Goal: Task Accomplishment & Management: Use online tool/utility

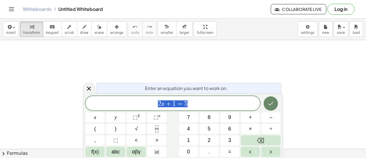
click at [269, 102] on icon "Done" at bounding box center [271, 103] width 7 height 7
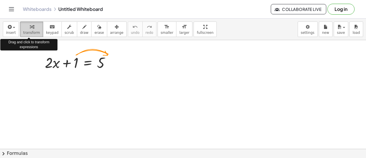
click at [33, 32] on span "transform" at bounding box center [31, 33] width 17 height 4
click at [35, 32] on span "transform" at bounding box center [31, 33] width 17 height 4
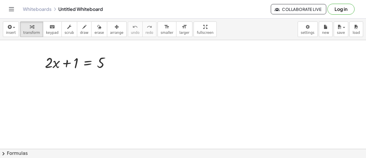
click at [11, 3] on div "Whiteboards Untitled Whiteboard Collaborate Live Log in" at bounding box center [183, 9] width 353 height 18
click at [13, 11] on icon "Toggle navigation" at bounding box center [11, 9] width 7 height 7
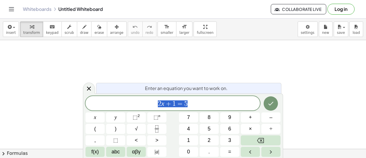
scroll to position [81, 0]
click at [271, 105] on icon "Done" at bounding box center [271, 103] width 7 height 7
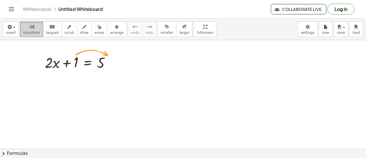
click at [24, 23] on div "button" at bounding box center [31, 26] width 17 height 7
click at [88, 76] on icon at bounding box center [88, 77] width 6 height 6
click at [88, 78] on span "×" at bounding box center [87, 77] width 3 height 8
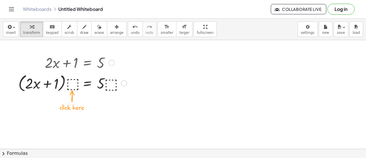
click at [72, 84] on div at bounding box center [72, 83] width 114 height 22
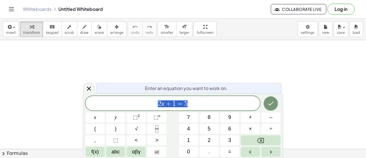
click at [264, 104] on button "Done" at bounding box center [271, 103] width 14 height 14
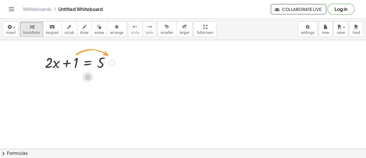
click at [90, 77] on icon at bounding box center [87, 77] width 5 height 5
click at [64, 78] on span "+" at bounding box center [64, 77] width 3 height 8
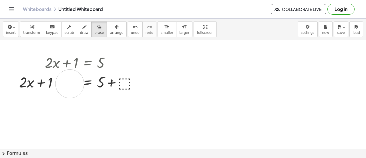
click at [31, 23] on icon "button" at bounding box center [32, 26] width 4 height 7
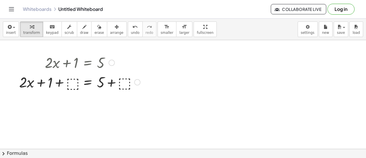
click at [73, 81] on div at bounding box center [79, 81] width 127 height 19
click at [72, 82] on div at bounding box center [80, 81] width 118 height 19
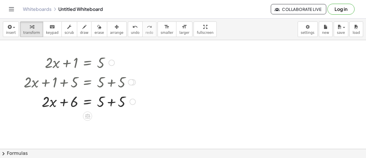
click at [77, 96] on div at bounding box center [80, 100] width 118 height 19
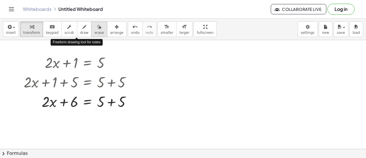
click at [91, 32] on button "erase" at bounding box center [99, 28] width 16 height 15
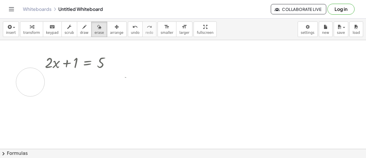
drag, startPoint x: 48, startPoint y: 101, endPoint x: 30, endPoint y: 82, distance: 25.7
drag, startPoint x: 91, startPoint y: 81, endPoint x: 68, endPoint y: 97, distance: 28.1
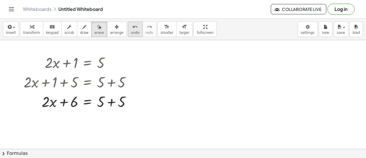
click at [131, 34] on span "undo" at bounding box center [135, 33] width 9 height 4
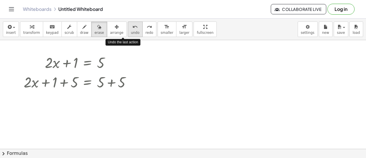
click at [131, 34] on span "undo" at bounding box center [135, 33] width 9 height 4
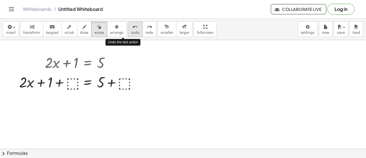
click at [131, 34] on span "undo" at bounding box center [135, 33] width 9 height 4
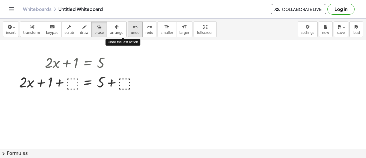
click at [131, 34] on span "undo" at bounding box center [135, 33] width 9 height 4
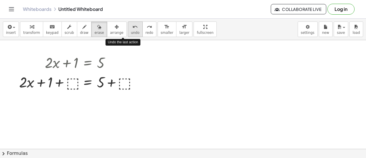
click at [131, 34] on span "undo" at bounding box center [135, 33] width 9 height 4
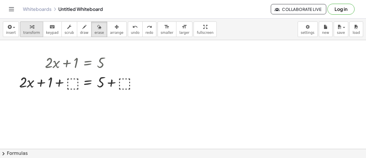
click at [31, 25] on div "button" at bounding box center [31, 26] width 17 height 7
click at [74, 85] on div at bounding box center [79, 81] width 127 height 19
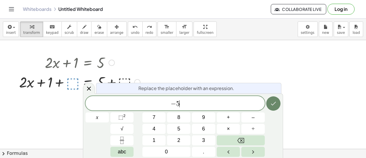
click at [272, 104] on icon "Done" at bounding box center [273, 104] width 5 height 4
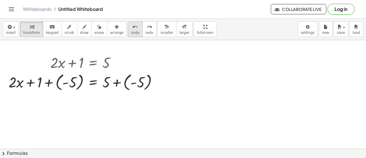
click at [133, 29] on icon "undo" at bounding box center [135, 26] width 5 height 7
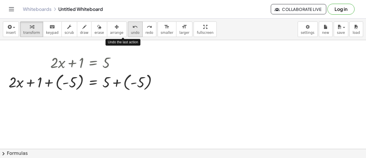
click at [133, 29] on icon "undo" at bounding box center [135, 26] width 5 height 7
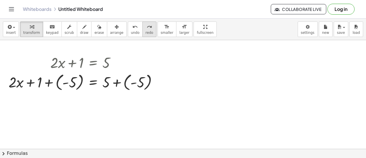
click at [146, 27] on div "redo" at bounding box center [150, 26] width 8 height 7
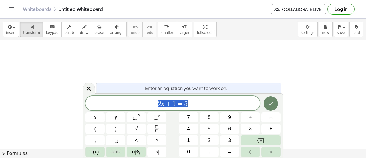
click at [272, 106] on icon "Done" at bounding box center [271, 103] width 7 height 7
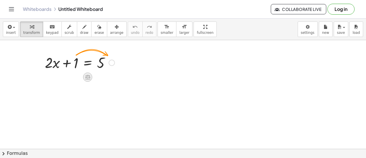
click at [87, 74] on icon at bounding box center [88, 77] width 6 height 6
click at [76, 77] on span "−" at bounding box center [76, 77] width 3 height 8
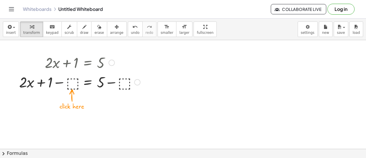
click at [74, 82] on div at bounding box center [79, 81] width 127 height 19
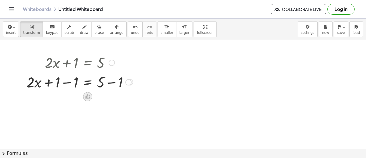
click at [87, 95] on icon at bounding box center [88, 96] width 6 height 6
click at [100, 98] on span "÷" at bounding box center [99, 96] width 3 height 8
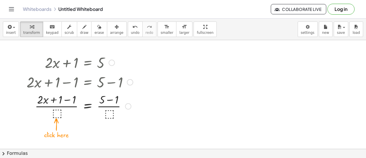
click at [56, 111] on div at bounding box center [80, 105] width 112 height 29
click at [11, 35] on button "insert" at bounding box center [11, 28] width 16 height 15
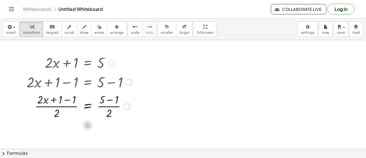
click at [86, 126] on icon at bounding box center [87, 125] width 5 height 5
click at [86, 125] on span "×" at bounding box center [87, 125] width 3 height 8
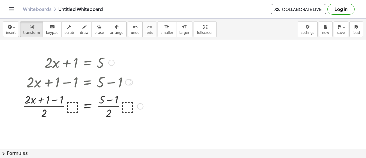
click at [69, 107] on div at bounding box center [82, 105] width 126 height 29
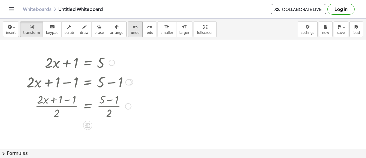
click at [133, 28] on icon "undo" at bounding box center [135, 26] width 5 height 7
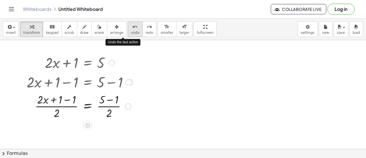
click at [133, 28] on icon "undo" at bounding box center [135, 26] width 5 height 7
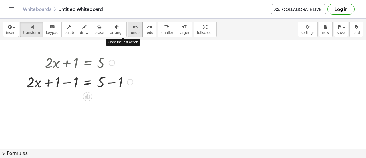
click at [133, 28] on icon "undo" at bounding box center [135, 26] width 5 height 7
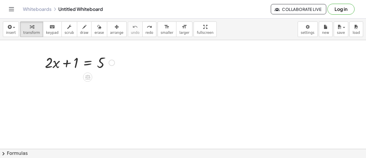
click at [111, 63] on div at bounding box center [112, 63] width 6 height 6
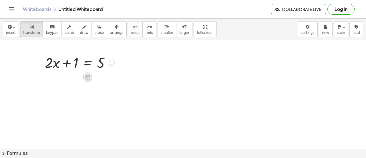
click at [88, 76] on icon at bounding box center [87, 77] width 5 height 5
click at [75, 77] on span "−" at bounding box center [76, 77] width 3 height 8
click at [87, 79] on icon at bounding box center [88, 77] width 6 height 6
click at [65, 76] on span "+" at bounding box center [64, 77] width 3 height 8
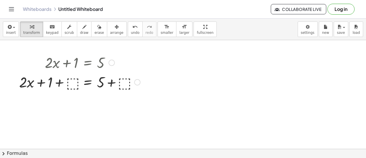
click at [72, 82] on div at bounding box center [79, 81] width 127 height 19
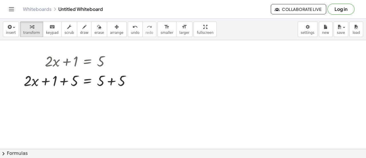
scroll to position [1, 0]
click at [132, 82] on div at bounding box center [131, 81] width 6 height 6
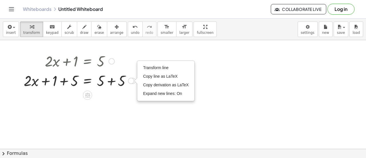
click at [134, 92] on div at bounding box center [183, 147] width 366 height 217
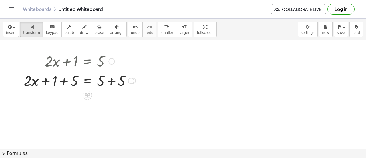
click at [112, 82] on div at bounding box center [80, 79] width 118 height 19
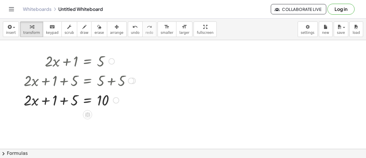
click at [66, 99] on div at bounding box center [80, 99] width 118 height 19
click at [131, 28] on div "undo" at bounding box center [135, 26] width 9 height 7
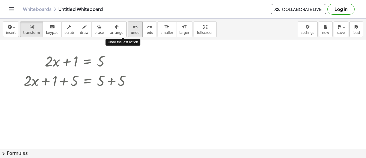
click at [131, 28] on div "undo" at bounding box center [135, 26] width 9 height 7
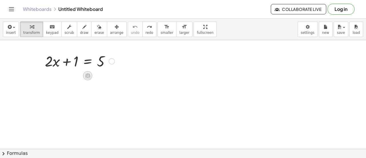
click at [88, 73] on icon at bounding box center [87, 75] width 5 height 5
click at [78, 75] on div "−" at bounding box center [76, 75] width 9 height 9
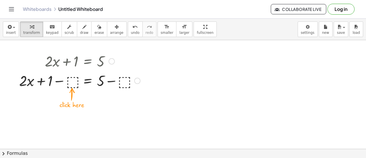
click at [74, 82] on div at bounding box center [79, 79] width 127 height 19
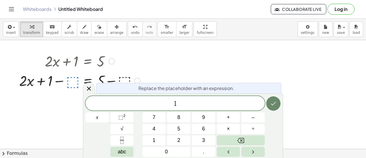
click at [276, 102] on icon "Done" at bounding box center [273, 104] width 5 height 4
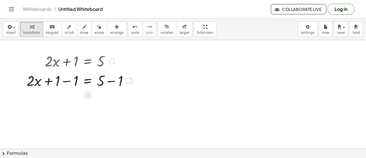
click at [58, 80] on div at bounding box center [80, 79] width 112 height 19
click at [68, 82] on div at bounding box center [80, 79] width 112 height 19
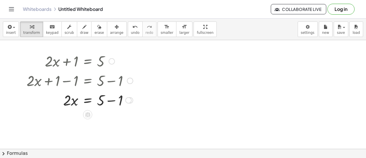
click at [113, 102] on div at bounding box center [80, 99] width 112 height 19
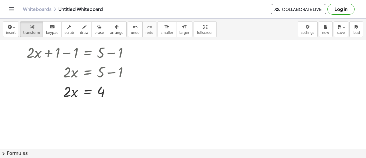
scroll to position [32, 0]
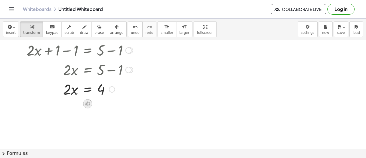
click at [86, 101] on icon at bounding box center [87, 103] width 5 height 5
click at [96, 102] on div "÷" at bounding box center [99, 103] width 9 height 9
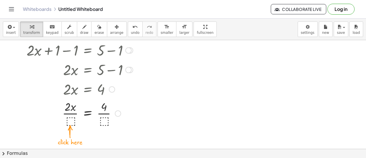
click at [72, 118] on div at bounding box center [80, 112] width 112 height 29
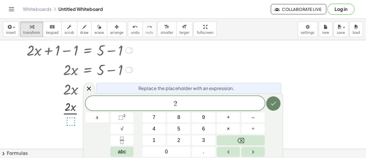
click at [274, 104] on icon "Done" at bounding box center [273, 104] width 5 height 4
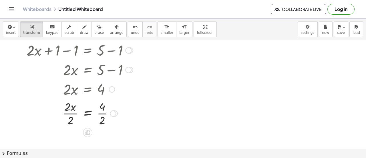
click at [71, 114] on div at bounding box center [80, 112] width 112 height 29
click at [101, 113] on div at bounding box center [80, 112] width 112 height 29
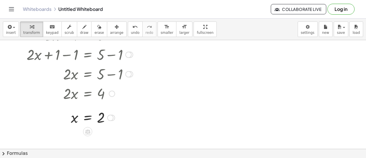
scroll to position [27, 0]
click at [13, 11] on icon "Toggle navigation" at bounding box center [11, 9] width 7 height 7
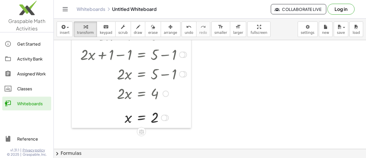
click at [74, 48] on div at bounding box center [76, 75] width 9 height 104
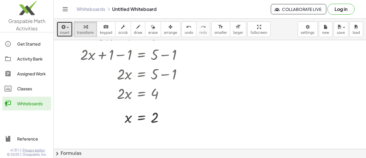
click at [64, 27] on icon "button" at bounding box center [62, 26] width 5 height 7
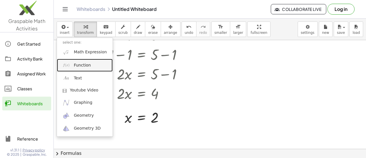
click at [94, 64] on link "Function" at bounding box center [85, 65] width 56 height 13
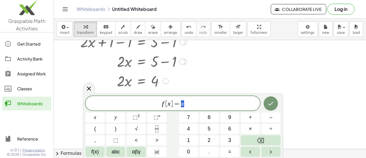
scroll to position [39, 0]
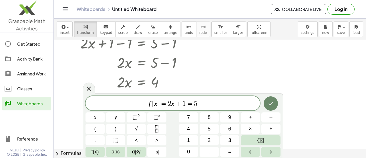
click at [273, 102] on icon "Done" at bounding box center [271, 104] width 5 height 4
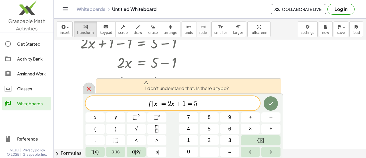
click at [89, 86] on icon at bounding box center [89, 88] width 7 height 7
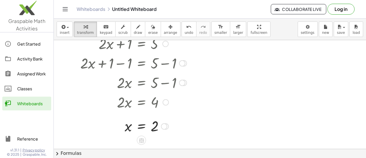
scroll to position [0, 0]
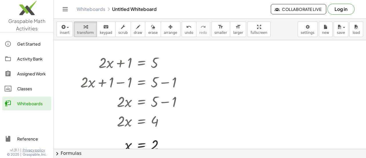
click at [232, 63] on div at bounding box center [210, 149] width 313 height 218
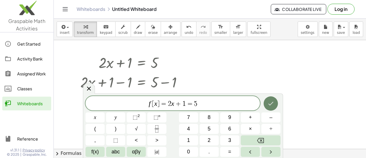
click at [273, 104] on icon "Done" at bounding box center [271, 103] width 7 height 7
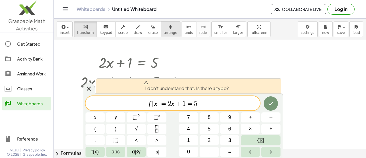
click at [166, 26] on button "arrange" at bounding box center [171, 28] width 20 height 15
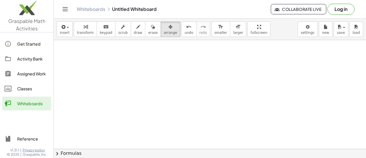
click at [38, 44] on div "Get Started" at bounding box center [33, 43] width 32 height 7
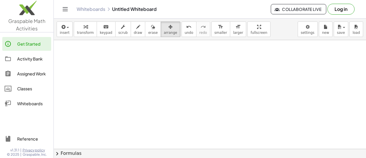
click at [115, 63] on div at bounding box center [210, 149] width 313 height 218
click at [101, 66] on div at bounding box center [210, 149] width 313 height 218
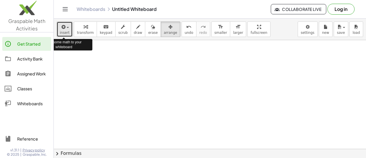
click at [65, 31] on span "insert" at bounding box center [65, 33] width 10 height 4
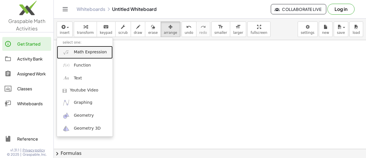
click at [93, 53] on span "Math Expression" at bounding box center [90, 52] width 33 height 6
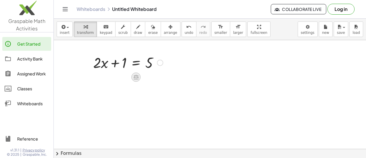
click at [139, 77] on icon at bounding box center [136, 77] width 6 height 6
click at [127, 76] on div "−" at bounding box center [124, 76] width 9 height 9
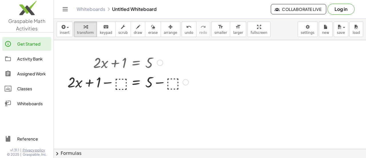
click at [122, 84] on div at bounding box center [128, 81] width 127 height 19
click at [119, 81] on div at bounding box center [128, 81] width 112 height 19
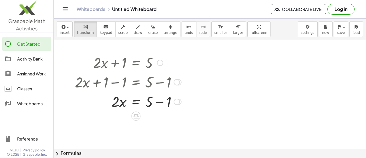
click at [167, 102] on div at bounding box center [128, 100] width 112 height 19
click at [134, 133] on icon at bounding box center [136, 135] width 6 height 6
click at [149, 137] on div "÷" at bounding box center [147, 135] width 9 height 9
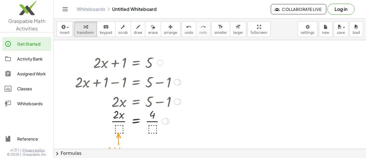
click at [118, 128] on div at bounding box center [128, 120] width 112 height 29
click at [120, 122] on div at bounding box center [128, 120] width 112 height 29
click at [148, 121] on div at bounding box center [128, 120] width 112 height 29
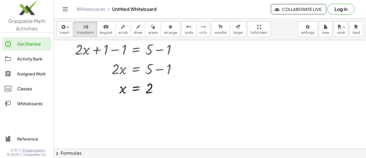
scroll to position [21, 0]
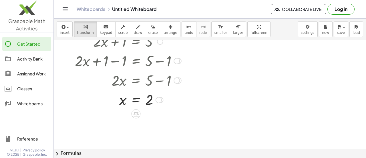
click at [153, 54] on div at bounding box center [128, 60] width 112 height 19
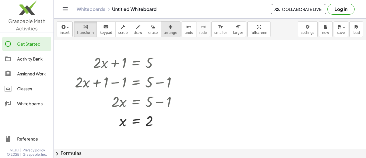
click at [169, 27] on icon "button" at bounding box center [171, 26] width 4 height 7
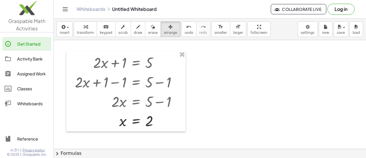
click at [226, 76] on div at bounding box center [210, 149] width 313 height 218
click at [57, 31] on button "insert" at bounding box center [65, 28] width 16 height 15
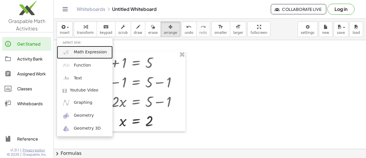
click at [75, 52] on span "Math Expression" at bounding box center [90, 52] width 33 height 6
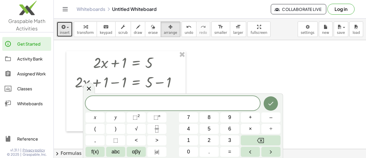
click at [63, 32] on span "insert" at bounding box center [65, 33] width 10 height 4
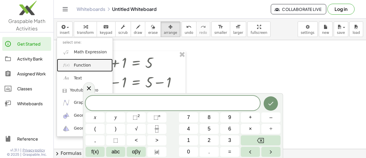
click at [78, 64] on span "Function" at bounding box center [82, 65] width 17 height 6
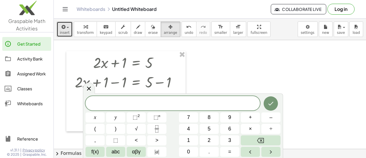
click at [66, 32] on span "insert" at bounding box center [65, 33] width 10 height 4
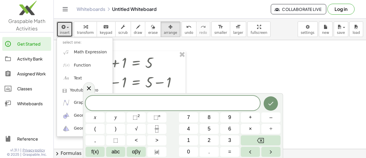
click at [248, 67] on div at bounding box center [210, 149] width 313 height 218
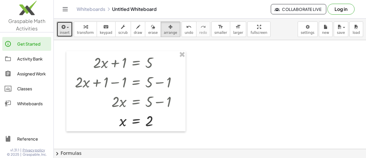
click at [242, 68] on div at bounding box center [210, 149] width 313 height 218
click at [65, 31] on span "insert" at bounding box center [65, 33] width 10 height 4
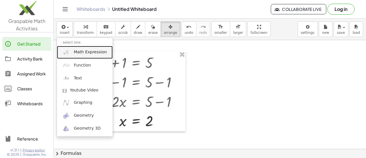
click at [86, 50] on span "Math Expression" at bounding box center [90, 52] width 33 height 6
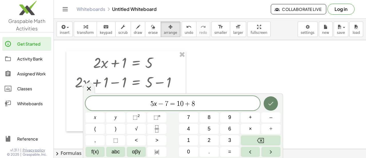
click at [270, 102] on icon "Done" at bounding box center [271, 103] width 7 height 7
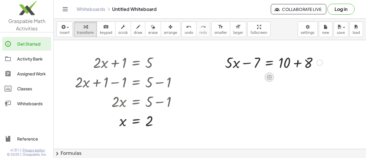
click at [269, 75] on icon at bounding box center [269, 77] width 5 height 5
click at [257, 77] on span "−" at bounding box center [257, 77] width 3 height 8
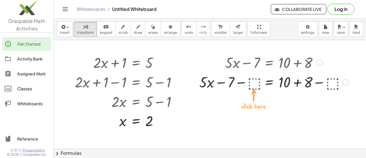
click at [256, 83] on div at bounding box center [274, 81] width 155 height 19
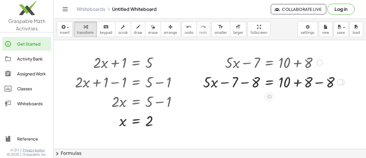
click at [244, 82] on div at bounding box center [273, 81] width 147 height 19
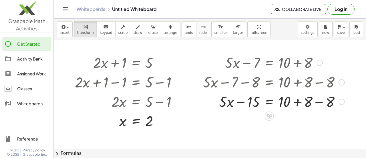
click at [317, 100] on div at bounding box center [273, 100] width 147 height 19
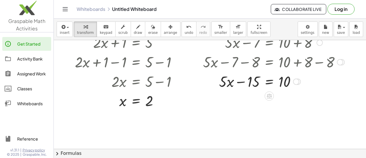
scroll to position [20, 0]
click at [271, 95] on icon at bounding box center [269, 95] width 5 height 5
click at [259, 96] on span "−" at bounding box center [257, 96] width 3 height 8
click at [185, 29] on div "undo" at bounding box center [189, 26] width 9 height 7
click at [267, 95] on icon at bounding box center [269, 95] width 5 height 5
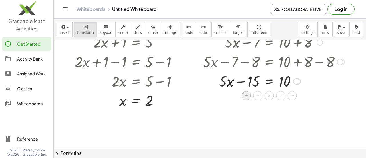
click at [247, 94] on span "+" at bounding box center [246, 96] width 3 height 8
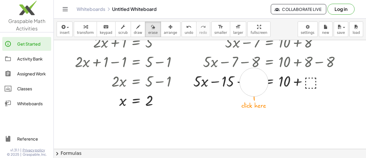
click at [254, 82] on div at bounding box center [210, 129] width 313 height 218
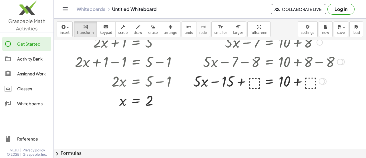
click at [254, 80] on div at bounding box center [269, 80] width 157 height 19
click at [246, 79] on div at bounding box center [268, 80] width 157 height 19
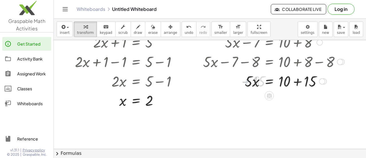
click at [305, 80] on div at bounding box center [273, 80] width 147 height 19
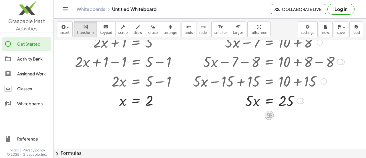
click at [270, 114] on icon at bounding box center [269, 115] width 6 height 6
click at [281, 115] on span "÷" at bounding box center [280, 115] width 3 height 8
click at [250, 105] on div at bounding box center [268, 100] width 157 height 29
click at [252, 96] on div at bounding box center [268, 100] width 157 height 29
click at [286, 99] on div at bounding box center [268, 100] width 157 height 29
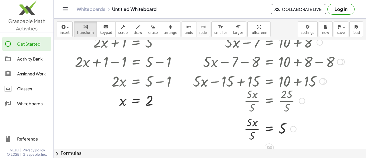
click at [253, 100] on div at bounding box center [273, 100] width 166 height 29
click at [251, 131] on div at bounding box center [268, 128] width 157 height 29
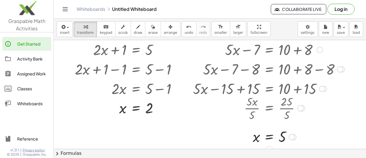
scroll to position [90, 0]
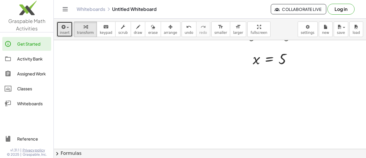
click at [64, 27] on icon "button" at bounding box center [62, 26] width 5 height 7
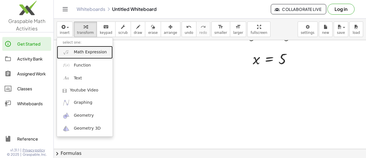
click at [87, 56] on link "Math Expression" at bounding box center [85, 52] width 56 height 13
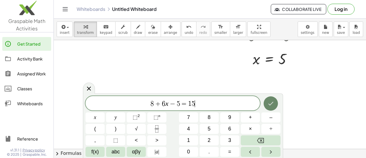
click at [271, 106] on icon "Done" at bounding box center [271, 103] width 7 height 7
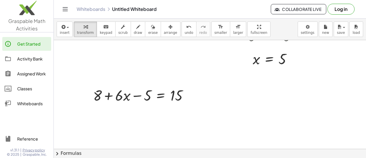
click at [160, 110] on div at bounding box center [210, 59] width 313 height 218
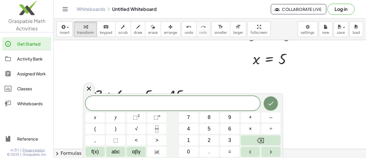
click at [194, 77] on div at bounding box center [210, 59] width 313 height 218
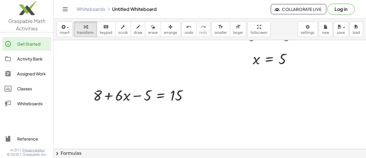
scroll to position [112, 0]
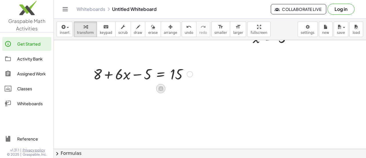
drag, startPoint x: 157, startPoint y: 84, endPoint x: 160, endPoint y: 87, distance: 3.9
click at [160, 87] on icon at bounding box center [160, 88] width 5 height 5
click at [140, 88] on div "+" at bounding box center [137, 88] width 9 height 9
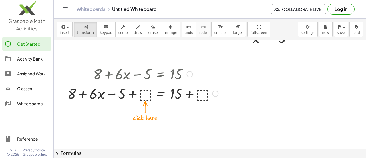
click at [147, 92] on div at bounding box center [143, 92] width 157 height 19
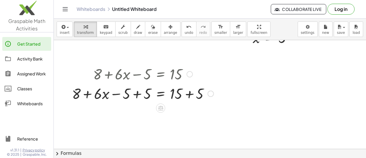
click at [136, 94] on div at bounding box center [142, 92] width 147 height 19
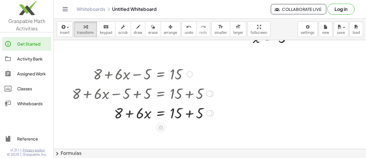
click at [189, 113] on div at bounding box center [142, 112] width 147 height 19
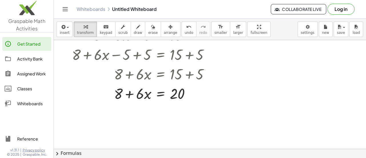
scroll to position [151, 0]
click at [163, 110] on icon at bounding box center [160, 108] width 5 height 5
click at [146, 107] on div "−" at bounding box center [149, 107] width 9 height 9
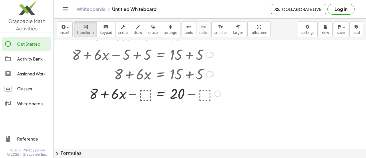
click at [146, 95] on div at bounding box center [146, 92] width 154 height 19
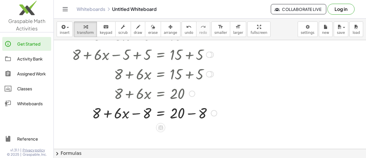
click at [145, 113] on div at bounding box center [144, 112] width 151 height 19
click at [152, 116] on div at bounding box center [144, 112] width 151 height 19
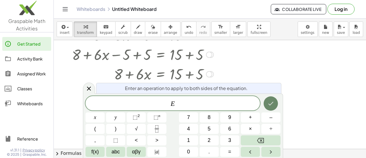
click at [270, 98] on button "Done" at bounding box center [271, 103] width 14 height 14
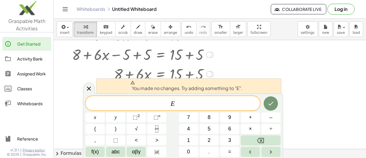
click at [311, 85] on div at bounding box center [210, 53] width 313 height 327
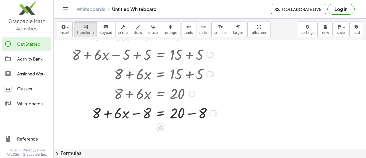
click at [135, 113] on div at bounding box center [144, 112] width 151 height 19
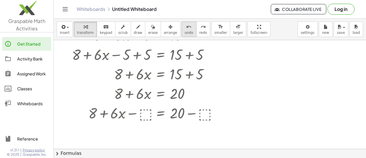
click at [186, 29] on icon "undo" at bounding box center [188, 26] width 5 height 7
click at [182, 31] on button "undo undo" at bounding box center [189, 28] width 15 height 15
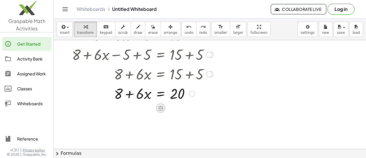
click at [161, 108] on icon at bounding box center [160, 108] width 5 height 5
click at [130, 94] on div at bounding box center [142, 92] width 147 height 19
click at [130, 95] on div at bounding box center [142, 92] width 147 height 19
click at [119, 94] on div at bounding box center [142, 92] width 147 height 19
drag, startPoint x: 120, startPoint y: 94, endPoint x: 148, endPoint y: 92, distance: 27.5
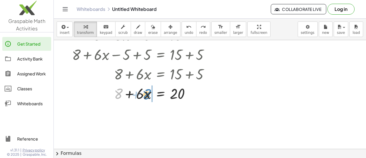
click at [148, 92] on div at bounding box center [142, 92] width 147 height 19
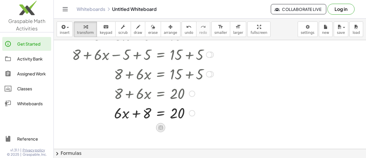
click at [158, 128] on icon at bounding box center [161, 127] width 6 height 6
click at [149, 125] on span "−" at bounding box center [149, 127] width 3 height 8
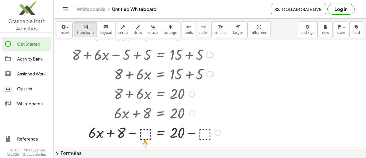
click at [146, 132] on div at bounding box center [146, 131] width 154 height 19
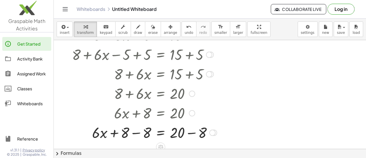
click at [135, 133] on div at bounding box center [144, 131] width 151 height 19
click at [195, 134] on div at bounding box center [144, 131] width 151 height 19
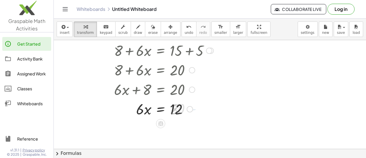
scroll to position [175, 0]
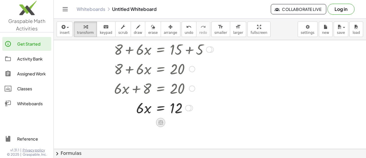
click at [160, 123] on icon at bounding box center [160, 122] width 5 height 5
click at [172, 121] on span "÷" at bounding box center [172, 122] width 3 height 8
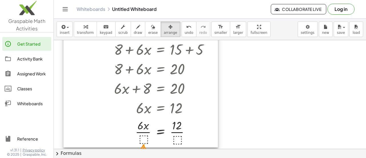
click at [145, 139] on div at bounding box center [141, 73] width 155 height 148
click at [147, 139] on div at bounding box center [141, 73] width 155 height 148
click at [147, 137] on div at bounding box center [141, 73] width 155 height 148
click at [145, 141] on div at bounding box center [141, 73] width 155 height 148
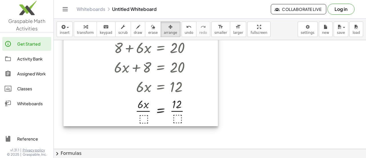
scroll to position [197, 0]
click at [145, 116] on div at bounding box center [141, 51] width 155 height 148
click at [144, 119] on div at bounding box center [141, 51] width 155 height 148
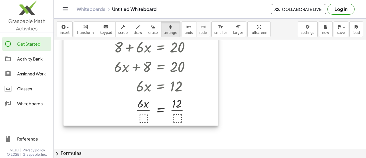
click at [144, 109] on div at bounding box center [141, 51] width 155 height 148
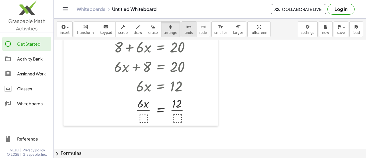
click at [185, 24] on div "undo" at bounding box center [189, 26] width 9 height 7
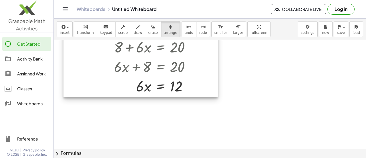
click at [165, 93] on div at bounding box center [141, 37] width 155 height 120
click at [163, 89] on div at bounding box center [141, 37] width 155 height 120
click at [162, 87] on div at bounding box center [141, 37] width 155 height 120
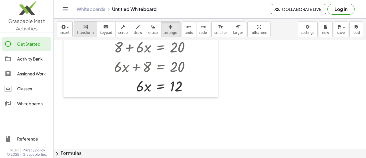
click at [84, 30] on icon "button" at bounding box center [86, 26] width 4 height 7
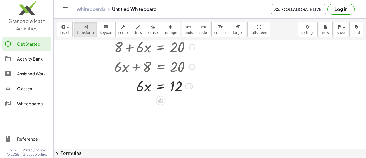
click at [162, 84] on div at bounding box center [142, 85] width 145 height 19
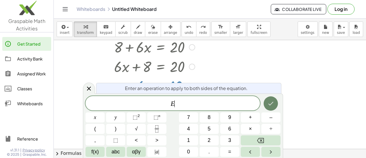
click at [270, 103] on icon "Done" at bounding box center [271, 103] width 7 height 7
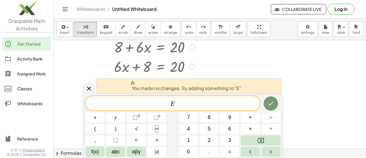
click at [220, 75] on div at bounding box center [210, 6] width 313 height 327
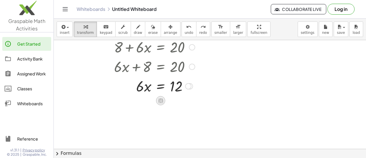
click at [163, 101] on icon at bounding box center [161, 100] width 6 height 6
click at [172, 102] on span "÷" at bounding box center [172, 100] width 3 height 8
click at [143, 91] on div at bounding box center [142, 85] width 147 height 29
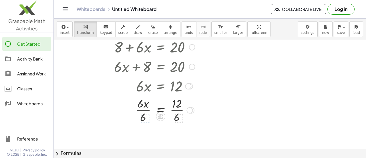
scroll to position [206, 0]
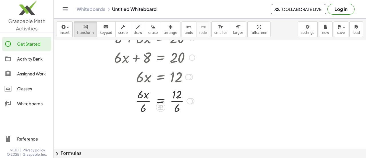
click at [142, 100] on div at bounding box center [142, 100] width 147 height 29
click at [177, 102] on div at bounding box center [142, 100] width 147 height 29
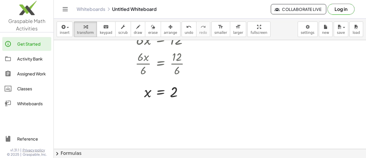
scroll to position [245, 0]
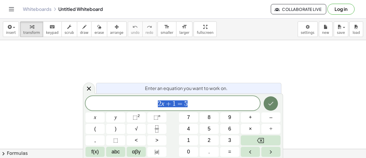
click at [271, 109] on button "Done" at bounding box center [271, 103] width 14 height 14
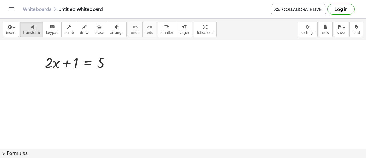
scroll to position [4, 0]
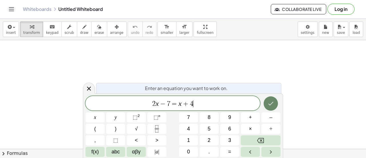
click at [272, 102] on icon "Done" at bounding box center [271, 103] width 7 height 7
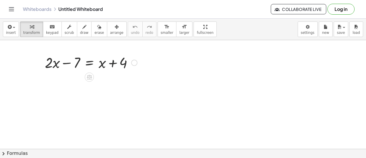
click at [118, 62] on div at bounding box center [91, 61] width 98 height 19
click at [109, 65] on div at bounding box center [91, 61] width 98 height 19
click at [88, 63] on div at bounding box center [91, 61] width 98 height 19
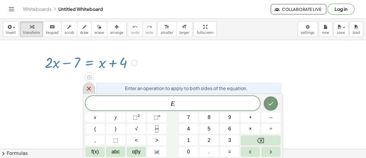
click at [88, 89] on icon at bounding box center [89, 88] width 4 height 4
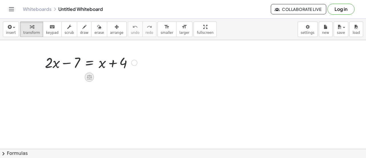
click at [89, 78] on icon at bounding box center [89, 77] width 5 height 5
click at [68, 78] on span "+" at bounding box center [66, 77] width 3 height 8
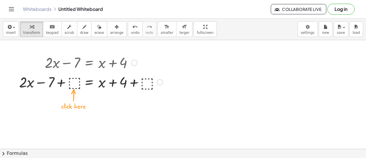
click at [77, 82] on div at bounding box center [90, 81] width 149 height 19
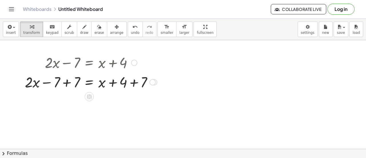
click at [70, 83] on div at bounding box center [91, 81] width 138 height 19
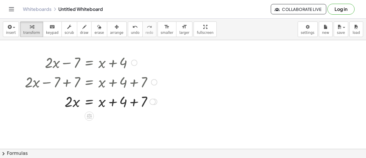
click at [133, 100] on div at bounding box center [91, 100] width 138 height 19
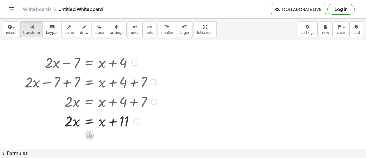
click at [91, 138] on div at bounding box center [89, 135] width 9 height 9
click at [77, 137] on span "−" at bounding box center [77, 135] width 3 height 8
click at [76, 123] on div at bounding box center [95, 120] width 146 height 19
click at [63, 121] on div at bounding box center [93, 120] width 143 height 19
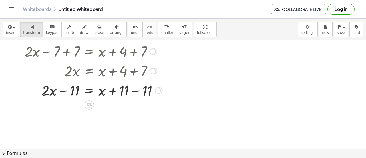
scroll to position [31, 0]
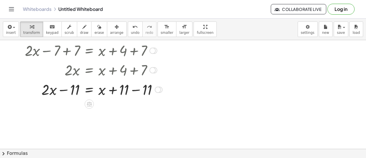
click at [115, 90] on div at bounding box center [93, 88] width 143 height 19
click at [136, 90] on div at bounding box center [93, 88] width 143 height 19
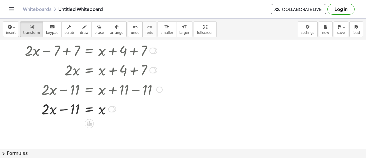
click at [65, 110] on div at bounding box center [93, 108] width 143 height 19
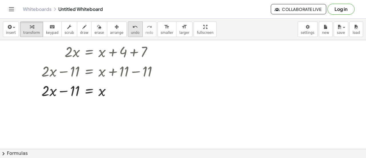
click at [133, 29] on icon "undo" at bounding box center [135, 26] width 5 height 7
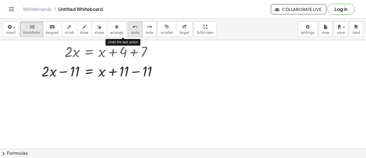
click at [133, 29] on icon "undo" at bounding box center [135, 26] width 5 height 7
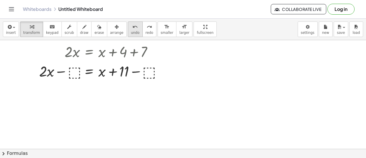
click at [131, 34] on span "undo" at bounding box center [135, 33] width 9 height 4
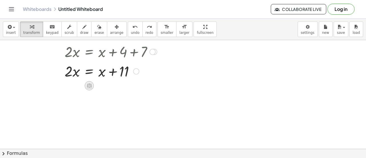
click at [89, 84] on icon at bounding box center [89, 85] width 5 height 5
click at [104, 86] on div "÷" at bounding box center [100, 85] width 9 height 9
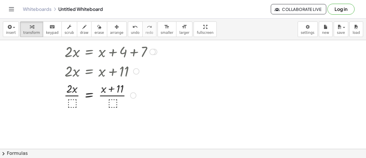
click at [73, 78] on div at bounding box center [93, 70] width 140 height 19
click at [72, 102] on div at bounding box center [91, 94] width 138 height 29
click at [110, 94] on div at bounding box center [91, 94] width 138 height 29
click at [74, 94] on div at bounding box center [91, 94] width 138 height 29
click at [116, 94] on div at bounding box center [91, 94] width 138 height 29
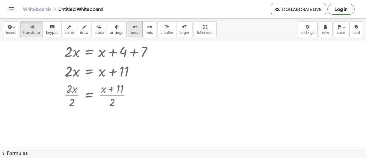
click at [128, 28] on button "undo undo" at bounding box center [135, 28] width 15 height 15
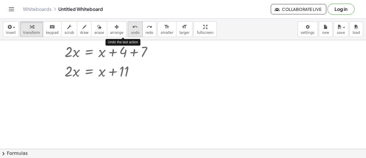
click at [128, 29] on button "undo undo" at bounding box center [135, 28] width 15 height 15
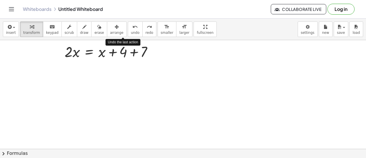
click at [125, 48] on div at bounding box center [91, 50] width 138 height 19
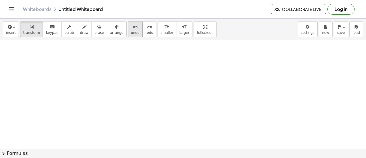
click at [128, 31] on button "undo undo" at bounding box center [135, 28] width 15 height 15
click at [12, 29] on div "button" at bounding box center [11, 26] width 10 height 7
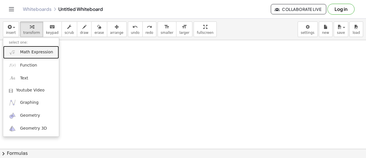
click at [29, 50] on span "Math Expression" at bounding box center [36, 52] width 33 height 6
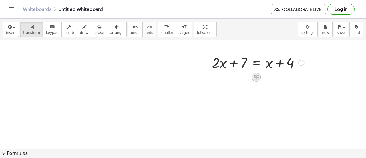
click at [256, 76] on icon at bounding box center [256, 77] width 5 height 5
click at [245, 76] on span "−" at bounding box center [244, 77] width 3 height 8
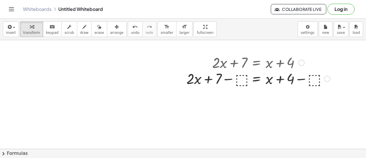
click at [257, 63] on div "+ · 2 · x + 7 = + x + 4 + · 2 · x + 7 = + x + 4 − ⬚ − ⬚" at bounding box center [257, 63] width 0 height 0
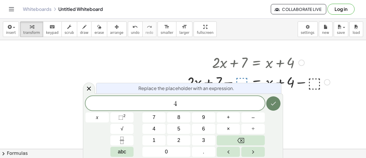
click at [272, 106] on icon "Done" at bounding box center [273, 103] width 7 height 7
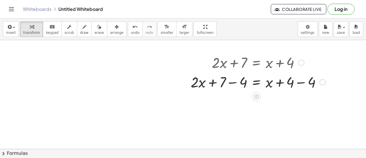
click at [234, 82] on div at bounding box center [258, 81] width 141 height 19
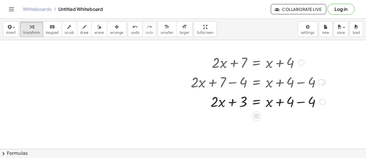
click at [304, 103] on div at bounding box center [258, 100] width 141 height 19
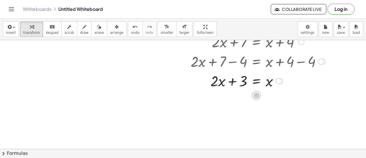
click at [255, 98] on icon at bounding box center [257, 95] width 6 height 6
click at [246, 94] on span "−" at bounding box center [245, 95] width 3 height 8
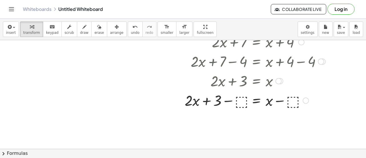
click at [242, 102] on div at bounding box center [255, 99] width 147 height 19
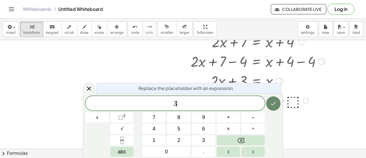
click at [275, 108] on button "Done" at bounding box center [273, 103] width 14 height 14
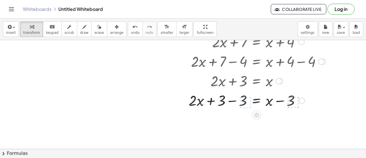
click at [287, 102] on div at bounding box center [257, 99] width 143 height 19
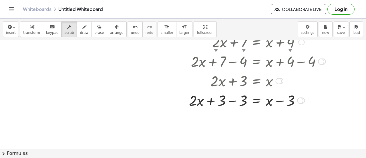
click at [226, 101] on div at bounding box center [257, 99] width 143 height 19
click at [231, 103] on div at bounding box center [257, 99] width 143 height 19
click at [239, 101] on div at bounding box center [257, 99] width 143 height 19
click at [234, 101] on div at bounding box center [257, 99] width 143 height 19
click at [280, 99] on div at bounding box center [257, 99] width 143 height 19
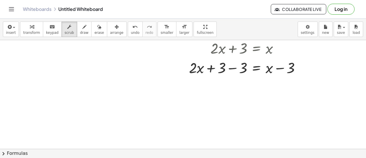
scroll to position [103, 0]
click at [281, 67] on div at bounding box center [257, 66] width 143 height 19
click at [128, 27] on button "undo undo" at bounding box center [135, 28] width 15 height 15
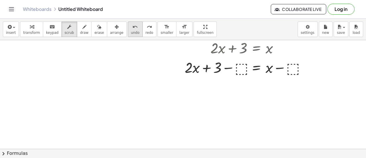
click at [128, 26] on button "undo undo" at bounding box center [135, 28] width 15 height 15
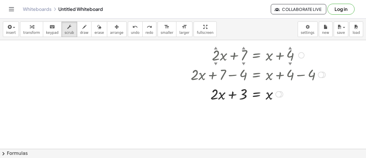
scroll to position [57, 0]
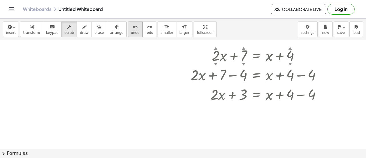
click at [133, 24] on icon "undo" at bounding box center [135, 26] width 5 height 7
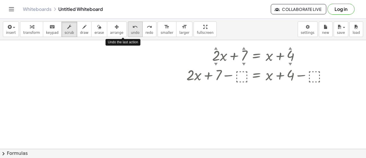
click at [133, 24] on icon "undo" at bounding box center [135, 26] width 5 height 7
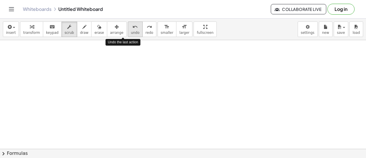
click at [133, 24] on icon "undo" at bounding box center [135, 26] width 5 height 7
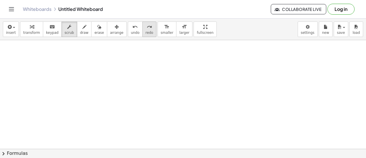
click at [146, 31] on span "redo" at bounding box center [150, 33] width 8 height 4
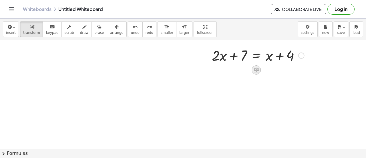
click at [254, 68] on icon at bounding box center [257, 70] width 6 height 6
click at [269, 71] on span "÷" at bounding box center [267, 70] width 3 height 8
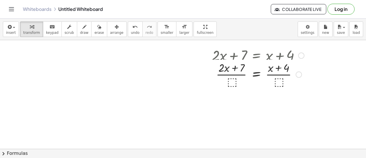
click at [232, 63] on div at bounding box center [258, 74] width 98 height 29
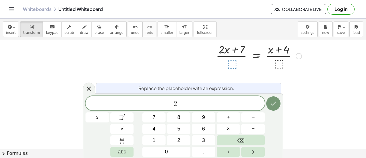
scroll to position [81, 0]
click at [275, 99] on button "Done" at bounding box center [273, 103] width 14 height 14
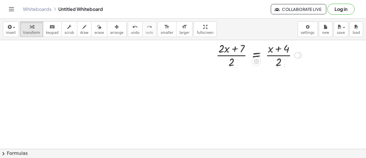
click at [235, 55] on div at bounding box center [258, 54] width 98 height 29
click at [278, 53] on div at bounding box center [258, 54] width 98 height 29
click at [128, 32] on button "undo undo" at bounding box center [135, 28] width 15 height 15
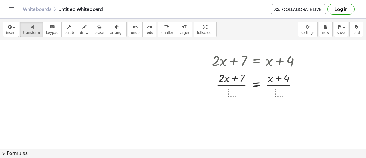
scroll to position [49, 0]
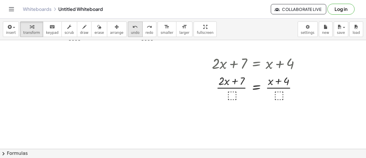
click at [133, 27] on icon "undo" at bounding box center [135, 26] width 5 height 7
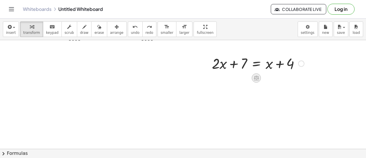
click at [256, 76] on icon at bounding box center [256, 78] width 5 height 5
drag, startPoint x: 262, startPoint y: 61, endPoint x: 237, endPoint y: 62, distance: 24.9
click at [237, 62] on div at bounding box center [258, 62] width 98 height 19
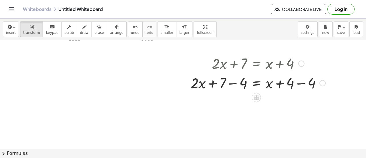
click at [234, 81] on div at bounding box center [258, 82] width 141 height 19
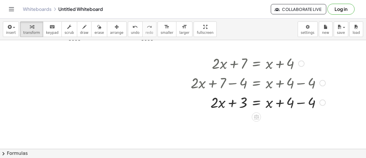
click at [301, 104] on div at bounding box center [258, 101] width 141 height 19
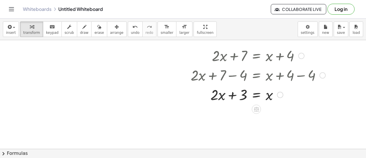
scroll to position [57, 0]
drag, startPoint x: 213, startPoint y: 95, endPoint x: 294, endPoint y: 98, distance: 81.6
click at [294, 98] on div at bounding box center [258, 93] width 141 height 19
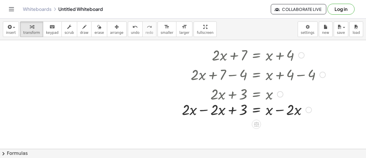
click at [278, 95] on div at bounding box center [280, 94] width 6 height 6
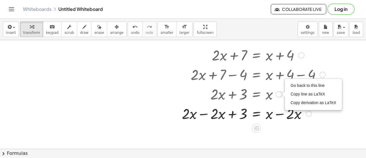
click at [278, 114] on div at bounding box center [253, 112] width 149 height 19
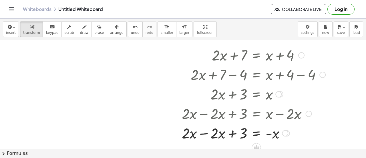
click at [205, 133] on div at bounding box center [253, 132] width 149 height 19
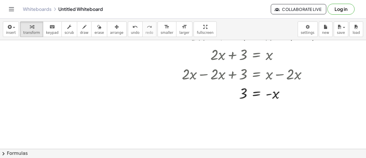
scroll to position [97, 0]
drag, startPoint x: 272, startPoint y: 90, endPoint x: 231, endPoint y: 92, distance: 40.7
click at [231, 92] on div at bounding box center [253, 92] width 149 height 19
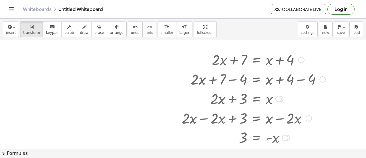
scroll to position [50, 0]
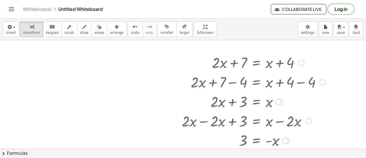
click at [264, 104] on div at bounding box center [253, 100] width 149 height 19
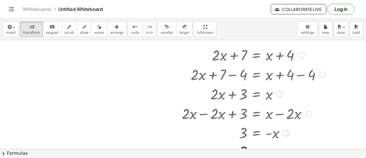
scroll to position [57, 0]
click at [52, 76] on div at bounding box center [183, 110] width 366 height 255
click at [4, 29] on button "insert" at bounding box center [11, 28] width 16 height 15
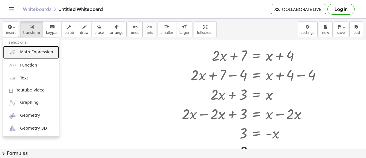
click at [29, 52] on span "Math Expression" at bounding box center [36, 52] width 33 height 6
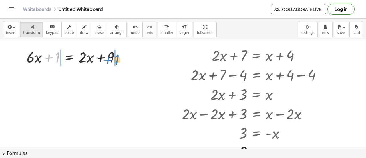
drag, startPoint x: 50, startPoint y: 55, endPoint x: 109, endPoint y: 56, distance: 58.4
click at [109, 56] on div at bounding box center [76, 56] width 104 height 19
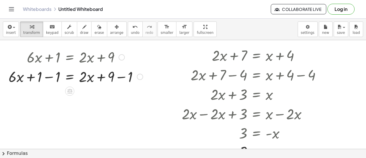
click at [48, 79] on div at bounding box center [76, 75] width 140 height 19
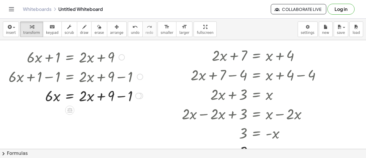
click at [122, 78] on div at bounding box center [76, 75] width 140 height 19
click at [124, 98] on div at bounding box center [76, 95] width 140 height 19
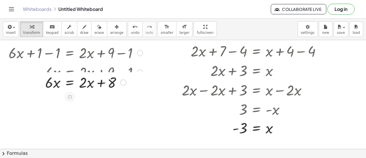
scroll to position [88, 0]
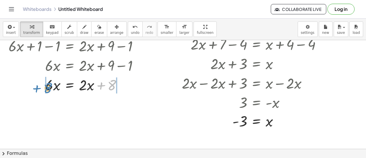
drag, startPoint x: 112, startPoint y: 86, endPoint x: 48, endPoint y: 90, distance: 63.6
click at [48, 90] on div at bounding box center [76, 84] width 140 height 19
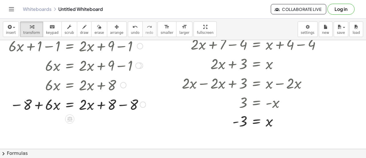
click at [116, 102] on div at bounding box center [77, 103] width 143 height 19
click at [126, 106] on div at bounding box center [77, 103] width 143 height 19
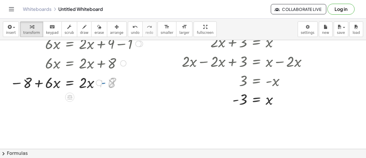
scroll to position [112, 0]
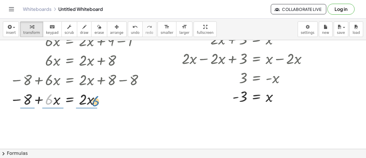
drag, startPoint x: 47, startPoint y: 101, endPoint x: 95, endPoint y: 103, distance: 47.5
click at [95, 103] on div at bounding box center [77, 98] width 143 height 19
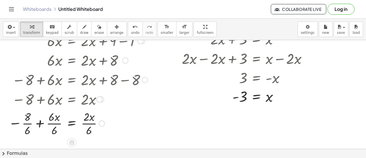
click at [89, 127] on div at bounding box center [78, 122] width 145 height 29
click at [54, 122] on div at bounding box center [78, 122] width 145 height 29
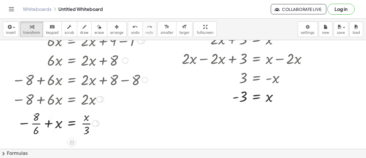
click at [38, 125] on div at bounding box center [79, 122] width 143 height 29
click at [131, 31] on span "undo" at bounding box center [135, 33] width 9 height 4
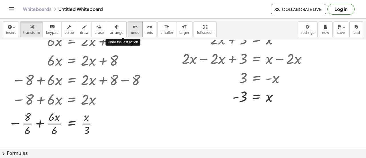
click at [131, 31] on span "undo" at bounding box center [135, 33] width 9 height 4
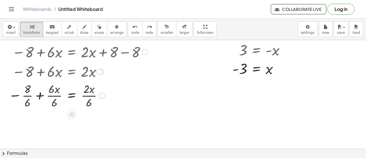
scroll to position [141, 0]
click at [133, 27] on icon "undo" at bounding box center [135, 26] width 5 height 7
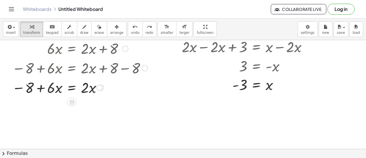
scroll to position [123, 0]
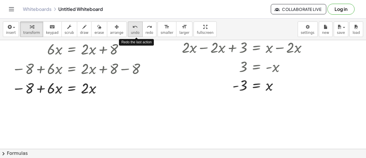
click at [133, 29] on icon "undo" at bounding box center [135, 26] width 5 height 7
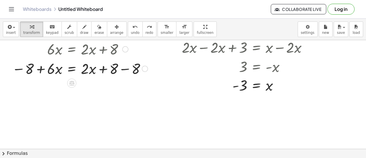
scroll to position [133, 0]
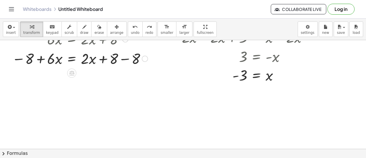
click at [125, 59] on div at bounding box center [79, 57] width 143 height 19
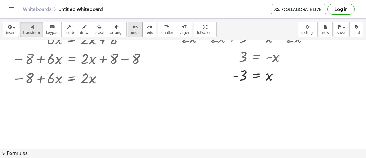
click at [128, 27] on button "undo undo" at bounding box center [135, 28] width 15 height 15
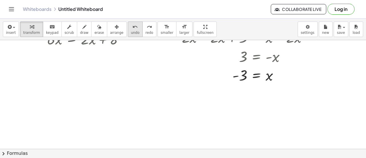
click at [128, 27] on button "undo undo" at bounding box center [135, 28] width 15 height 15
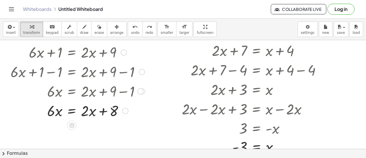
scroll to position [61, 0]
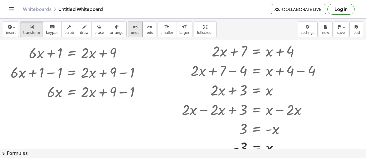
click at [131, 31] on span "undo" at bounding box center [135, 33] width 9 height 4
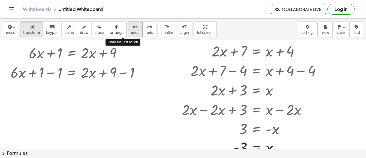
click at [131, 31] on span "undo" at bounding box center [135, 33] width 9 height 4
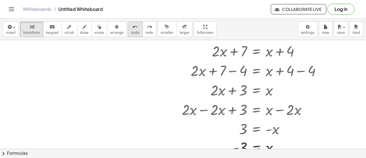
click at [133, 27] on icon "undo" at bounding box center [135, 26] width 5 height 7
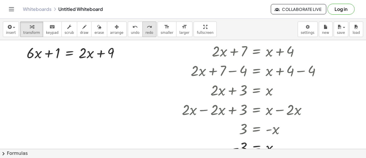
click at [143, 36] on button "redo redo" at bounding box center [150, 28] width 14 height 15
drag, startPoint x: 111, startPoint y: 55, endPoint x: 63, endPoint y: 60, distance: 48.1
click at [63, 60] on div at bounding box center [76, 52] width 104 height 19
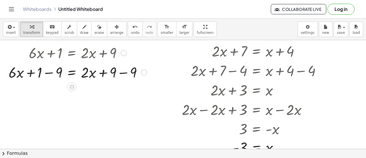
click at [52, 59] on div at bounding box center [78, 52] width 144 height 19
click at [55, 76] on div at bounding box center [78, 71] width 144 height 19
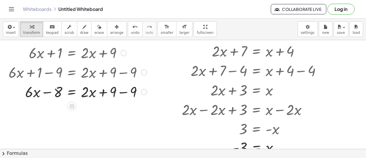
click at [129, 89] on div at bounding box center [78, 91] width 144 height 19
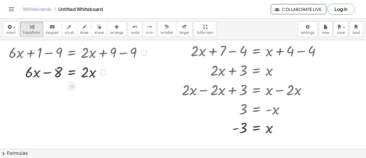
scroll to position [81, 0]
drag, startPoint x: 30, startPoint y: 77, endPoint x: 111, endPoint y: 77, distance: 80.4
click at [111, 77] on div at bounding box center [78, 71] width 144 height 19
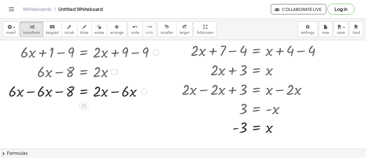
click at [111, 91] on div at bounding box center [84, 90] width 156 height 19
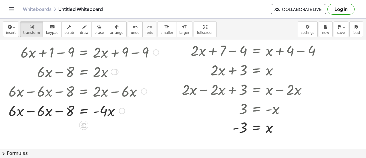
click at [35, 112] on div at bounding box center [84, 109] width 156 height 19
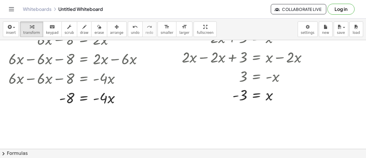
scroll to position [114, 0]
click at [108, 101] on div at bounding box center [84, 96] width 156 height 19
click at [86, 112] on icon at bounding box center [83, 112] width 5 height 5
click at [94, 112] on span "÷" at bounding box center [95, 112] width 3 height 8
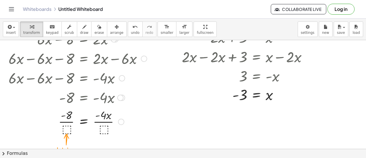
click at [105, 127] on div at bounding box center [84, 121] width 156 height 29
click at [106, 122] on div at bounding box center [84, 121] width 156 height 29
click at [68, 120] on div at bounding box center [84, 121] width 156 height 29
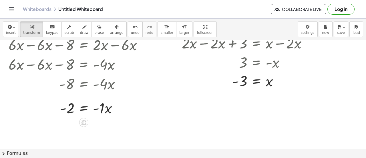
scroll to position [148, 0]
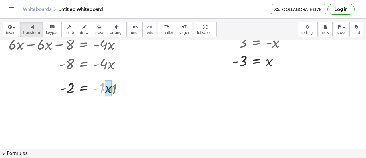
drag, startPoint x: 103, startPoint y: 90, endPoint x: 113, endPoint y: 90, distance: 9.7
click at [113, 90] on div at bounding box center [84, 87] width 156 height 19
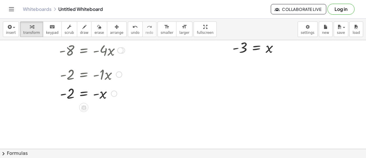
scroll to position [164, 0]
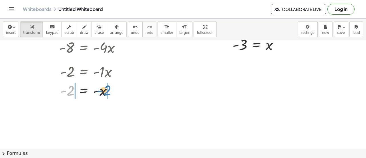
drag, startPoint x: 71, startPoint y: 92, endPoint x: 106, endPoint y: 92, distance: 35.5
click at [106, 92] on div at bounding box center [84, 90] width 156 height 19
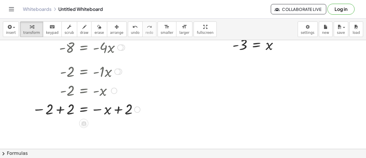
click at [63, 107] on div at bounding box center [84, 108] width 156 height 19
click at [120, 112] on div at bounding box center [65, 108] width 189 height 19
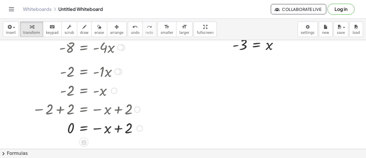
click at [120, 125] on div at bounding box center [84, 127] width 156 height 19
click at [118, 129] on div at bounding box center [84, 127] width 156 height 19
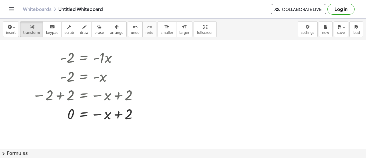
scroll to position [179, 0]
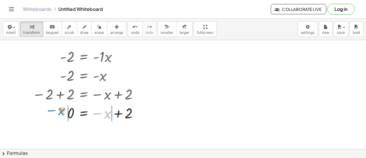
drag, startPoint x: 105, startPoint y: 114, endPoint x: 44, endPoint y: 115, distance: 61.5
click at [44, 115] on div at bounding box center [84, 112] width 156 height 19
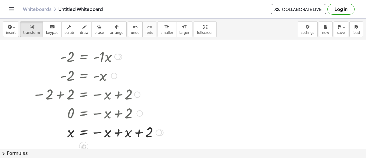
click at [124, 132] on div at bounding box center [86, 131] width 161 height 19
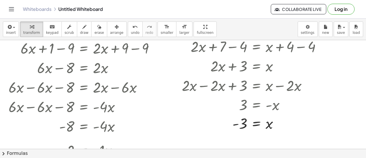
scroll to position [0, 0]
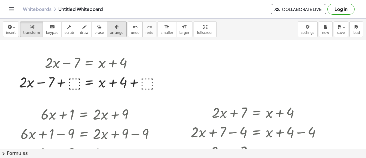
click at [110, 31] on span "arrange" at bounding box center [116, 33] width 13 height 4
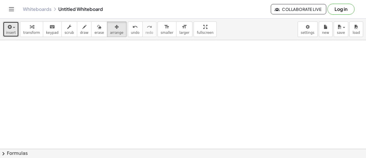
click at [5, 26] on button "insert" at bounding box center [11, 28] width 16 height 15
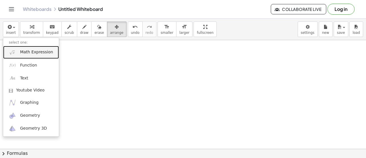
click at [26, 53] on span "Math Expression" at bounding box center [36, 52] width 33 height 6
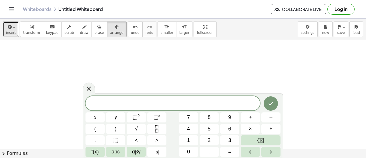
click at [9, 32] on span "insert" at bounding box center [11, 33] width 10 height 4
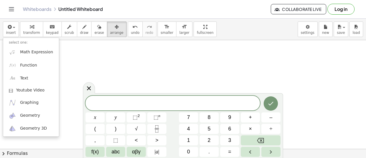
click at [143, 102] on span at bounding box center [173, 103] width 175 height 9
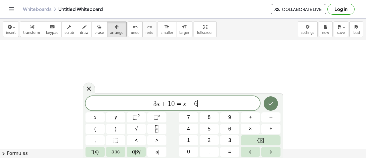
click at [273, 102] on icon "Done" at bounding box center [271, 103] width 7 height 7
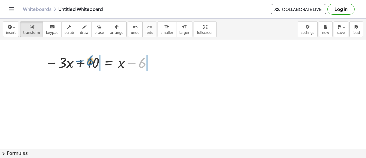
drag, startPoint x: 140, startPoint y: 65, endPoint x: 87, endPoint y: 63, distance: 52.7
click at [87, 63] on div at bounding box center [99, 61] width 115 height 19
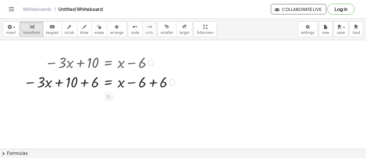
click at [141, 82] on div at bounding box center [100, 81] width 158 height 19
click at [157, 80] on div at bounding box center [100, 81] width 158 height 19
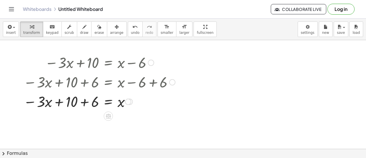
click at [79, 104] on div at bounding box center [100, 100] width 158 height 19
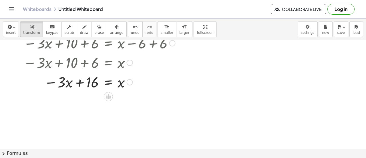
scroll to position [46, 0]
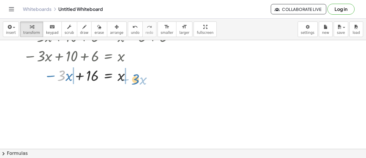
drag, startPoint x: 63, startPoint y: 76, endPoint x: 137, endPoint y: 80, distance: 74.2
click at [137, 80] on div at bounding box center [100, 74] width 158 height 19
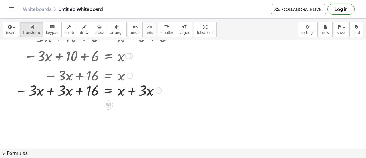
click at [139, 79] on div at bounding box center [95, 74] width 166 height 19
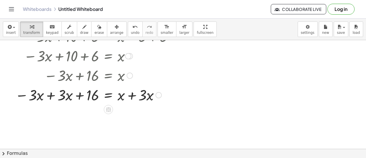
click at [136, 90] on div at bounding box center [95, 94] width 166 height 19
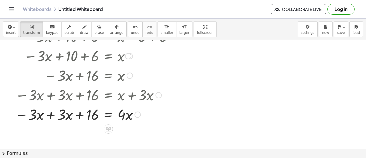
click at [55, 112] on div at bounding box center [95, 113] width 166 height 19
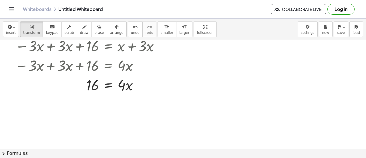
scroll to position [95, 0]
click at [110, 99] on icon at bounding box center [108, 99] width 5 height 5
click at [122, 99] on div "÷" at bounding box center [119, 98] width 9 height 9
click at [127, 96] on div at bounding box center [95, 84] width 166 height 29
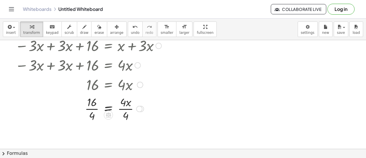
click at [125, 108] on div at bounding box center [95, 108] width 166 height 29
click at [88, 106] on div at bounding box center [95, 108] width 166 height 29
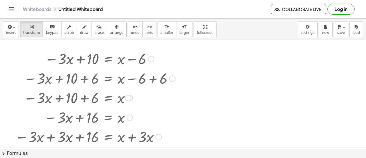
scroll to position [3, 0]
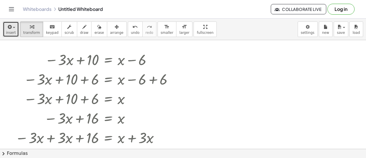
click at [11, 31] on span "insert" at bounding box center [11, 33] width 10 height 4
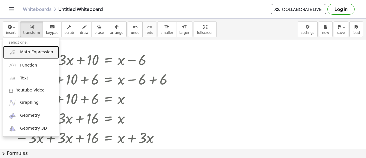
click at [32, 48] on link "Math Expression" at bounding box center [31, 52] width 56 height 13
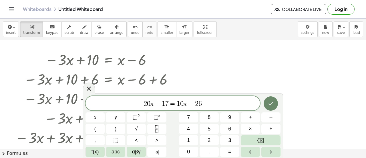
click at [274, 102] on icon "Done" at bounding box center [271, 103] width 7 height 7
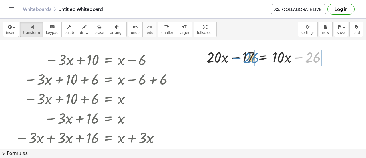
drag, startPoint x: 313, startPoint y: 56, endPoint x: 252, endPoint y: 56, distance: 61.5
click at [252, 56] on div at bounding box center [269, 56] width 130 height 19
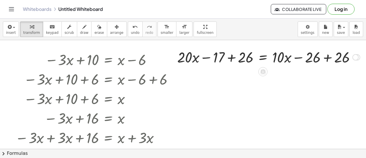
click at [242, 59] on div at bounding box center [269, 56] width 189 height 19
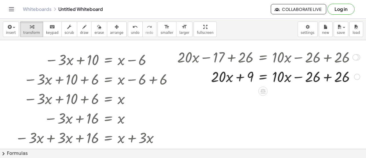
click at [335, 78] on div at bounding box center [269, 75] width 189 height 19
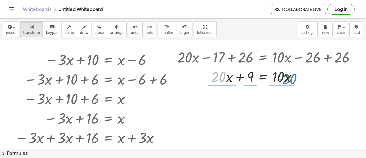
drag, startPoint x: 222, startPoint y: 79, endPoint x: 290, endPoint y: 81, distance: 67.9
click at [290, 81] on div at bounding box center [269, 75] width 189 height 19
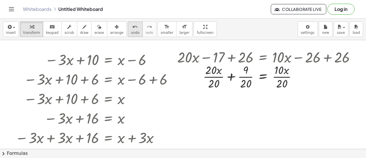
click at [131, 31] on span "undo" at bounding box center [135, 33] width 9 height 4
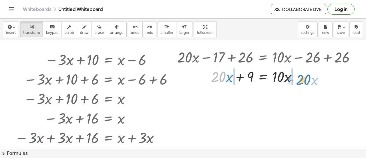
drag, startPoint x: 221, startPoint y: 79, endPoint x: 309, endPoint y: 82, distance: 87.3
click at [309, 82] on div at bounding box center [273, 75] width 181 height 19
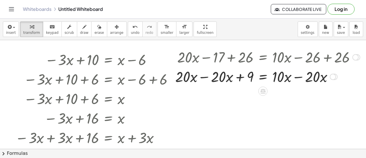
click at [296, 78] on div at bounding box center [268, 75] width 191 height 19
click at [211, 76] on div at bounding box center [268, 75] width 191 height 19
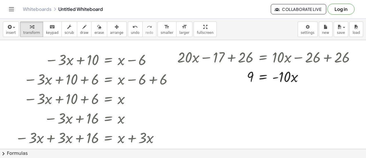
scroll to position [16, 0]
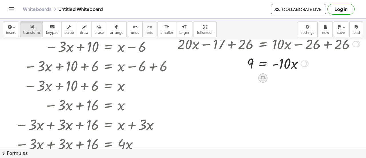
click at [265, 78] on icon at bounding box center [263, 78] width 5 height 5
click at [277, 78] on div "÷" at bounding box center [274, 77] width 9 height 9
click at [284, 70] on div at bounding box center [269, 63] width 189 height 29
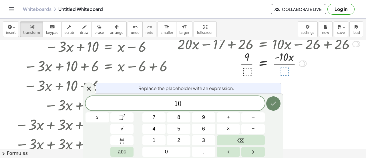
click at [274, 104] on icon "Done" at bounding box center [273, 103] width 7 height 7
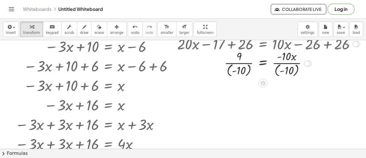
click at [238, 63] on div at bounding box center [269, 63] width 189 height 30
click at [287, 62] on div at bounding box center [269, 63] width 189 height 30
click at [265, 83] on icon at bounding box center [263, 83] width 5 height 5
click at [133, 29] on icon "undo" at bounding box center [135, 26] width 5 height 7
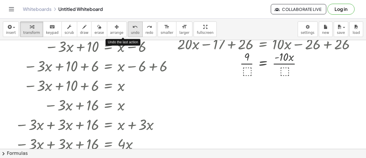
click at [133, 29] on icon "undo" at bounding box center [135, 26] width 5 height 7
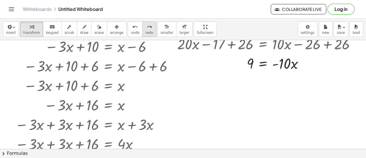
click at [147, 29] on icon "redo" at bounding box center [149, 26] width 5 height 7
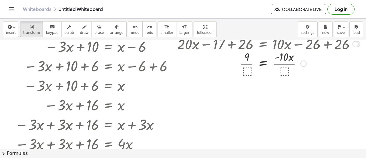
click at [249, 71] on div at bounding box center [269, 63] width 189 height 29
click at [245, 66] on div at bounding box center [269, 63] width 189 height 29
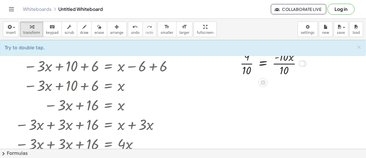
click at [288, 66] on div at bounding box center [269, 63] width 189 height 29
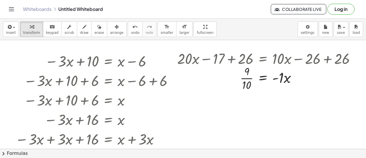
scroll to position [1, 0]
click at [249, 78] on div at bounding box center [269, 78] width 189 height 29
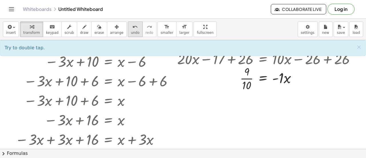
click at [131, 29] on div "undo" at bounding box center [135, 26] width 9 height 7
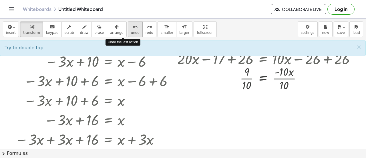
click at [131, 29] on div "undo" at bounding box center [135, 26] width 9 height 7
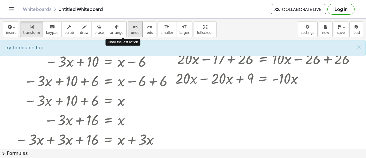
click at [131, 29] on div "undo" at bounding box center [135, 26] width 9 height 7
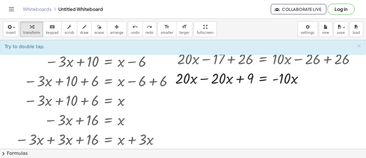
scroll to position [0, 0]
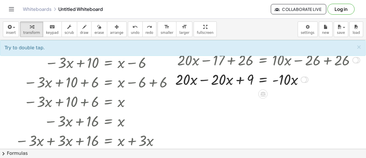
click at [203, 82] on div at bounding box center [268, 78] width 191 height 19
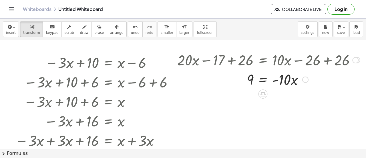
click at [288, 80] on div at bounding box center [269, 78] width 189 height 19
click at [128, 27] on button "undo undo" at bounding box center [135, 28] width 15 height 15
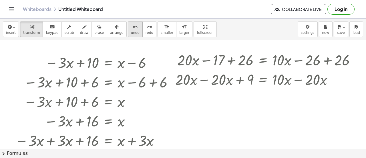
click at [128, 27] on button "undo undo" at bounding box center [135, 28] width 15 height 15
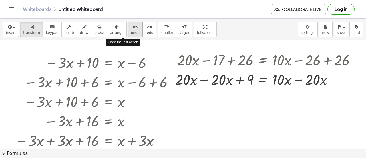
click at [128, 27] on button "undo undo" at bounding box center [135, 28] width 15 height 15
click at [133, 26] on icon "undo" at bounding box center [135, 26] width 5 height 7
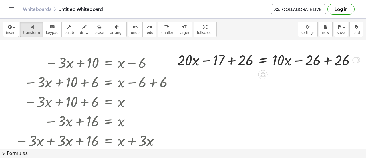
click at [329, 60] on div at bounding box center [269, 59] width 189 height 19
click at [216, 59] on div at bounding box center [240, 59] width 130 height 19
click at [232, 59] on div at bounding box center [240, 59] width 130 height 19
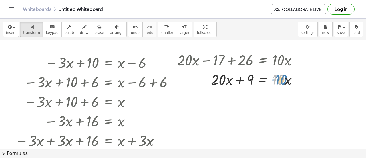
click at [283, 78] on div at bounding box center [240, 78] width 130 height 19
drag, startPoint x: 253, startPoint y: 80, endPoint x: 307, endPoint y: 80, distance: 53.8
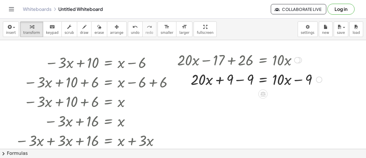
click at [304, 80] on div at bounding box center [250, 78] width 151 height 19
click at [300, 82] on div at bounding box center [250, 78] width 151 height 19
click at [276, 80] on div at bounding box center [250, 78] width 151 height 19
click at [230, 80] on div at bounding box center [250, 78] width 151 height 19
click at [237, 83] on div at bounding box center [250, 78] width 151 height 19
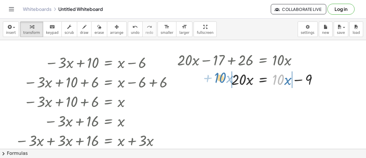
drag, startPoint x: 276, startPoint y: 80, endPoint x: 218, endPoint y: 79, distance: 57.8
click at [218, 79] on div at bounding box center [250, 78] width 151 height 19
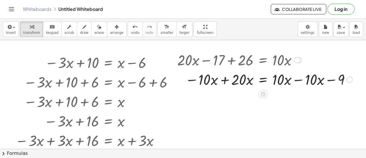
click at [224, 81] on div at bounding box center [265, 78] width 181 height 19
click at [299, 79] on div at bounding box center [266, 78] width 183 height 19
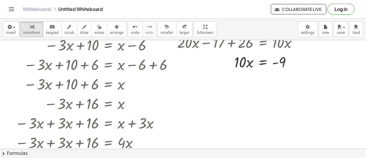
scroll to position [18, 0]
click at [264, 75] on icon at bounding box center [263, 76] width 5 height 5
click at [275, 75] on span "÷" at bounding box center [274, 76] width 3 height 8
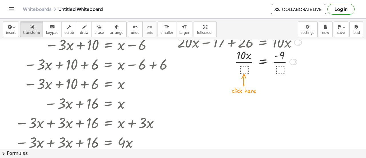
click at [246, 69] on div at bounding box center [240, 61] width 130 height 29
click at [242, 62] on div at bounding box center [240, 61] width 130 height 29
click at [278, 62] on div at bounding box center [240, 61] width 130 height 29
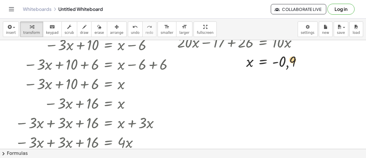
drag, startPoint x: 283, startPoint y: 63, endPoint x: 291, endPoint y: 63, distance: 8.0
click at [291, 63] on div at bounding box center [242, 61] width 135 height 19
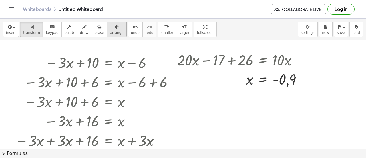
click at [110, 26] on div "button" at bounding box center [116, 26] width 13 height 7
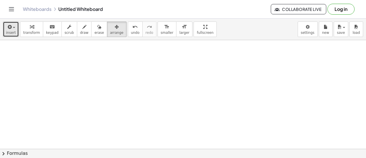
click at [7, 27] on icon "button" at bounding box center [9, 26] width 5 height 7
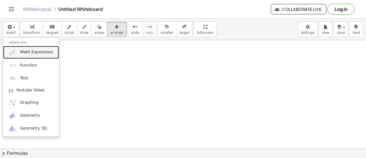
click at [30, 50] on span "Math Expression" at bounding box center [36, 52] width 33 height 6
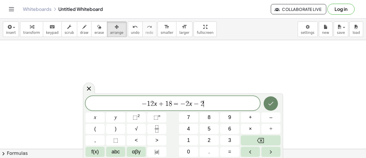
click at [274, 106] on icon "Done" at bounding box center [271, 103] width 7 height 7
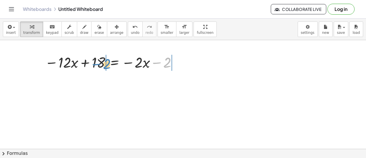
drag, startPoint x: 167, startPoint y: 61, endPoint x: 106, endPoint y: 63, distance: 60.4
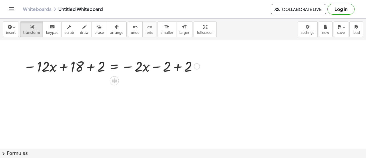
click at [90, 64] on div at bounding box center [112, 61] width 182 height 19
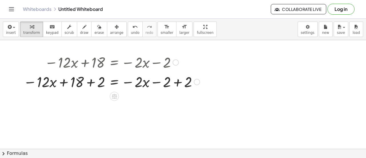
click at [93, 84] on div at bounding box center [112, 81] width 182 height 19
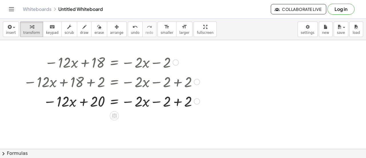
click at [177, 83] on div at bounding box center [112, 81] width 182 height 19
click at [171, 103] on div at bounding box center [112, 100] width 182 height 19
click at [161, 101] on div at bounding box center [112, 100] width 182 height 19
click at [179, 102] on div at bounding box center [112, 100] width 182 height 19
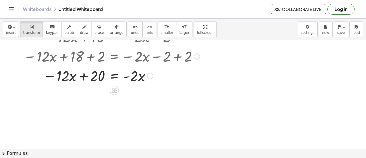
scroll to position [26, 0]
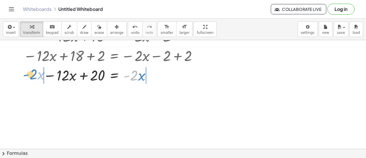
drag, startPoint x: 137, startPoint y: 76, endPoint x: 37, endPoint y: 74, distance: 99.9
click at [37, 74] on div at bounding box center [112, 74] width 182 height 19
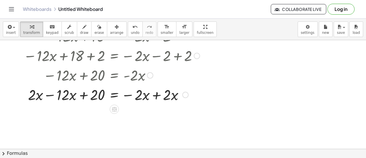
click at [50, 95] on div at bounding box center [112, 93] width 182 height 19
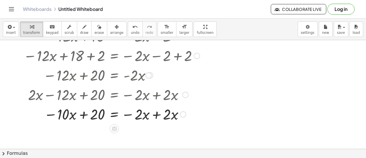
click at [158, 115] on div at bounding box center [112, 113] width 182 height 19
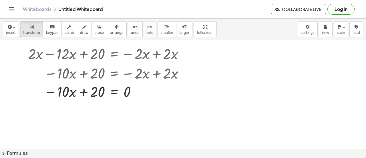
scroll to position [67, 0]
click at [65, 91] on div at bounding box center [112, 91] width 182 height 19
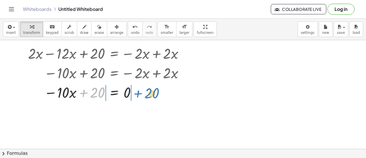
drag, startPoint x: 98, startPoint y: 91, endPoint x: 153, endPoint y: 92, distance: 54.4
click at [153, 92] on div at bounding box center [112, 91] width 182 height 19
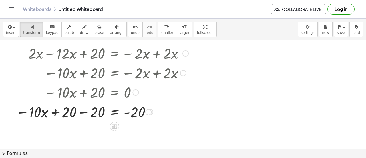
click at [136, 113] on div at bounding box center [108, 111] width 190 height 19
click at [84, 110] on div at bounding box center [108, 111] width 190 height 19
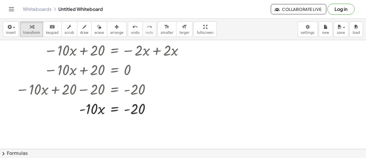
scroll to position [90, 0]
click at [114, 122] on icon at bounding box center [114, 122] width 5 height 5
click at [126, 121] on span "÷" at bounding box center [125, 123] width 3 height 8
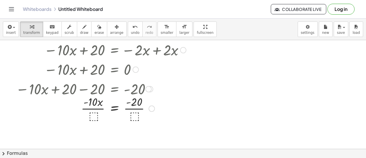
click at [95, 115] on div at bounding box center [108, 108] width 190 height 29
click at [97, 116] on div at bounding box center [108, 108] width 190 height 29
click at [133, 26] on icon "undo" at bounding box center [135, 26] width 5 height 7
click at [96, 119] on div at bounding box center [106, 108] width 187 height 29
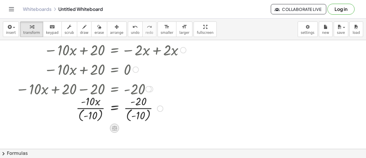
click at [116, 127] on icon at bounding box center [114, 128] width 5 height 5
click at [143, 101] on div at bounding box center [108, 108] width 190 height 30
click at [142, 106] on div at bounding box center [108, 108] width 190 height 30
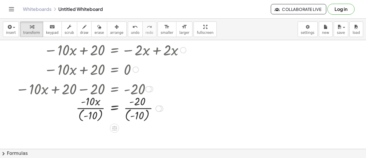
click at [142, 106] on div at bounding box center [108, 108] width 190 height 30
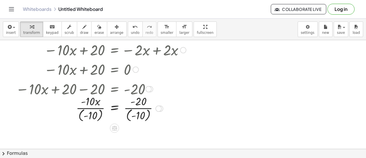
click at [115, 125] on icon at bounding box center [115, 128] width 6 height 6
click at [131, 31] on span "undo" at bounding box center [135, 33] width 9 height 4
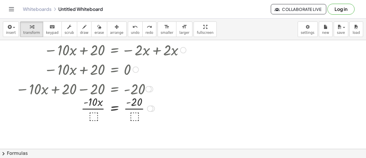
click at [97, 113] on div at bounding box center [106, 108] width 177 height 29
click at [90, 105] on div at bounding box center [106, 108] width 177 height 29
click at [90, 105] on div at bounding box center [108, 108] width 190 height 29
click at [135, 106] on div at bounding box center [108, 108] width 190 height 29
click at [135, 106] on div at bounding box center [108, 107] width 190 height 19
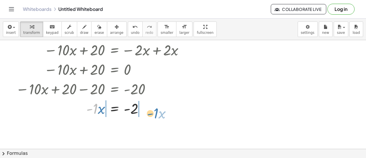
drag, startPoint x: 93, startPoint y: 107, endPoint x: 168, endPoint y: 113, distance: 74.9
click at [168, 113] on div at bounding box center [108, 107] width 190 height 19
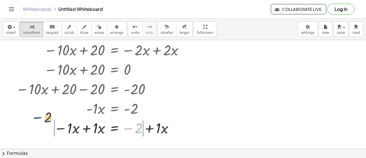
drag, startPoint x: 141, startPoint y: 131, endPoint x: 41, endPoint y: 123, distance: 99.7
click at [41, 123] on div at bounding box center [108, 127] width 190 height 19
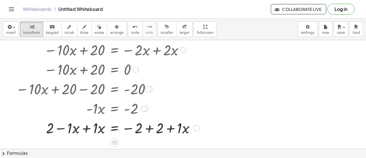
click at [86, 131] on div at bounding box center [108, 127] width 190 height 19
click at [150, 128] on div at bounding box center [108, 127] width 190 height 19
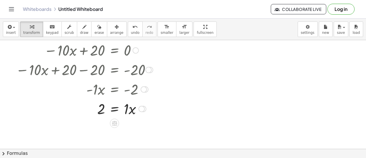
scroll to position [0, 0]
